Goal: Answer question/provide support

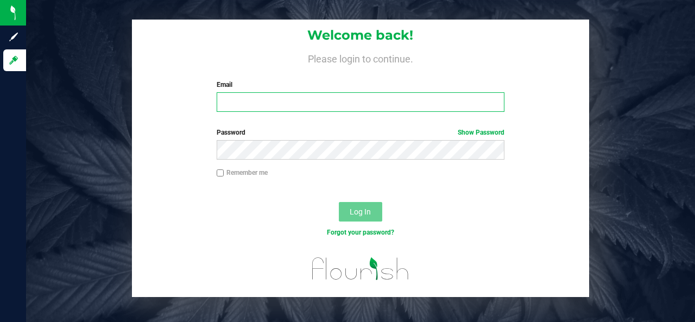
type input "[EMAIL_ADDRESS][DOMAIN_NAME]"
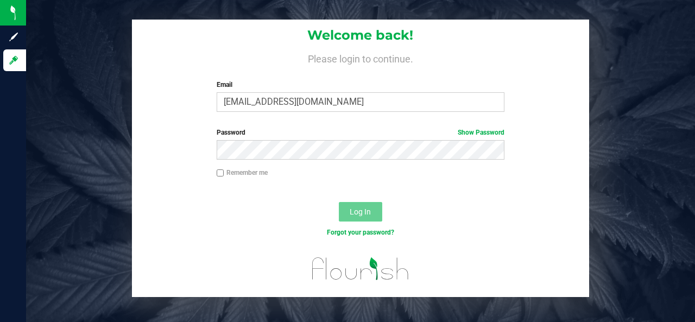
click at [369, 213] on span "Log In" at bounding box center [360, 211] width 21 height 9
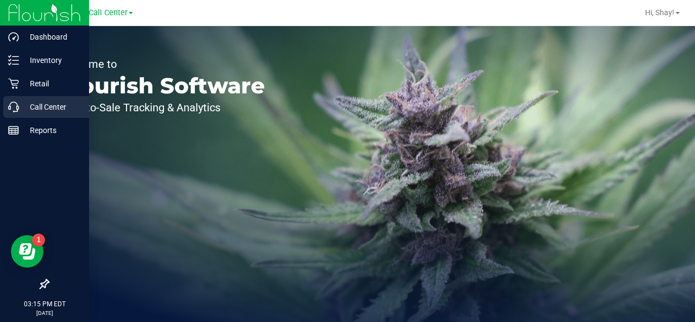
click at [29, 100] on p "Call Center" at bounding box center [51, 106] width 65 height 13
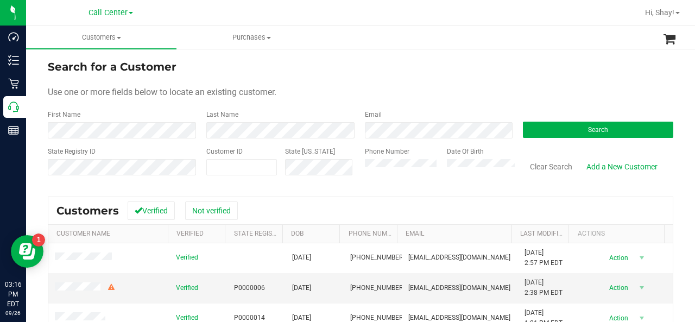
click at [235, 156] on div "Customer ID" at bounding box center [241, 166] width 71 height 39
click at [225, 168] on span at bounding box center [241, 167] width 71 height 16
paste input "621221"
type input "621221"
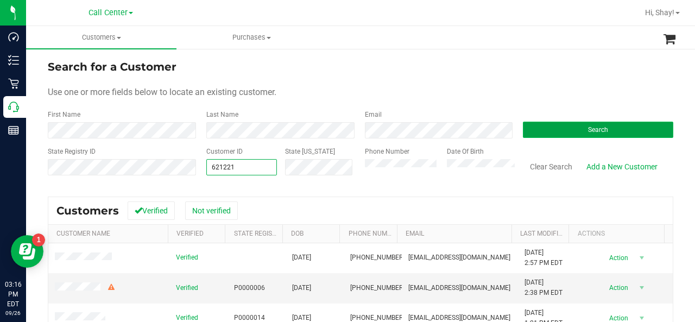
type input "621221"
click at [569, 133] on button "Search" at bounding box center [598, 130] width 150 height 16
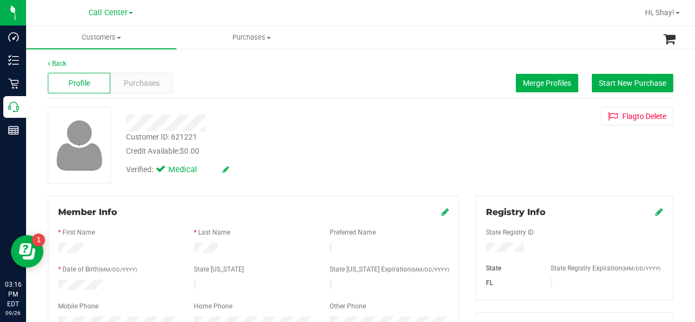
click at [135, 71] on div "Profile Purchases Merge Profiles Start New Purchase" at bounding box center [360, 83] width 625 height 30
click at [132, 82] on span "Purchases" at bounding box center [142, 83] width 36 height 11
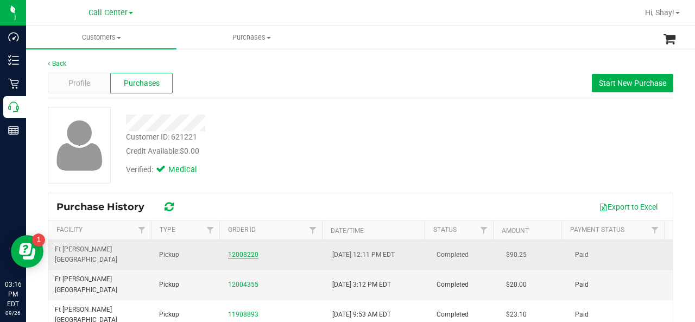
click at [252, 251] on link "12008220" at bounding box center [243, 255] width 30 height 8
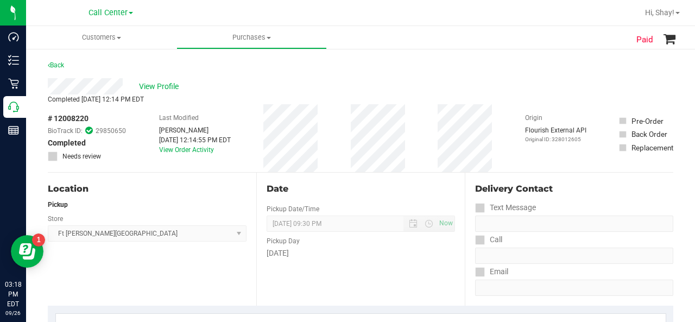
click at [166, 78] on div "Back" at bounding box center [360, 69] width 625 height 20
click at [165, 79] on div "View Profile" at bounding box center [360, 86] width 625 height 16
click at [164, 84] on span "View Profile" at bounding box center [160, 86] width 43 height 11
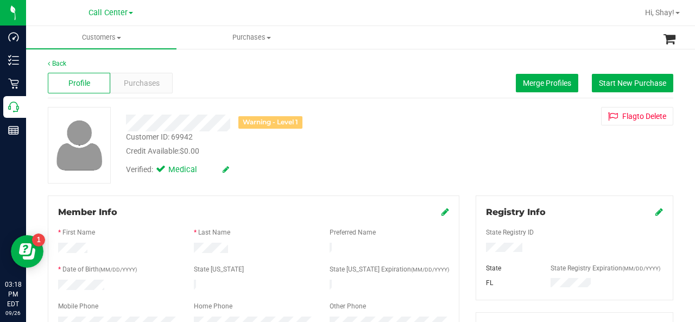
click at [596, 148] on div "Warning - Level 1 Customer ID: 69942 Credit Available: $0.00 Verified: Medical …" at bounding box center [361, 145] width 642 height 77
